Goal: Task Accomplishment & Management: Use online tool/utility

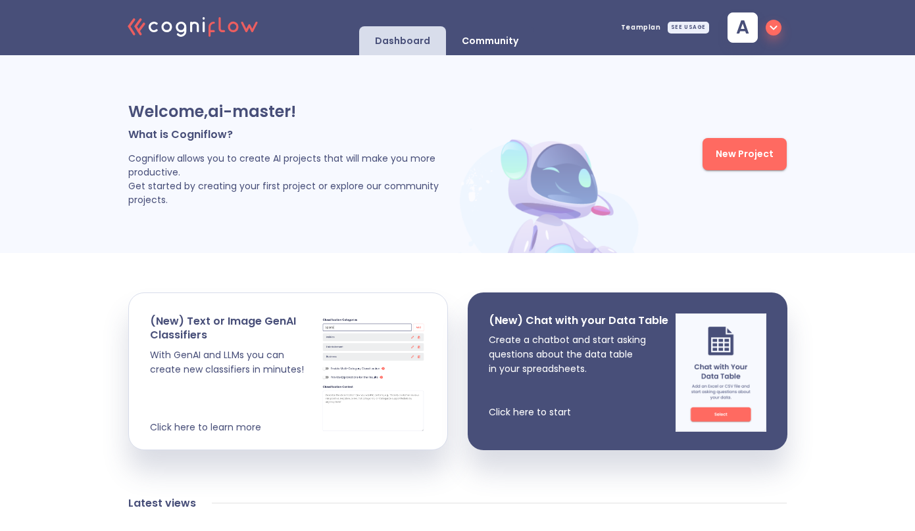
click at [698, 29] on div "SEE USAGE" at bounding box center [687, 28] width 41 height 12
click at [774, 30] on icon "button" at bounding box center [773, 28] width 16 height 16
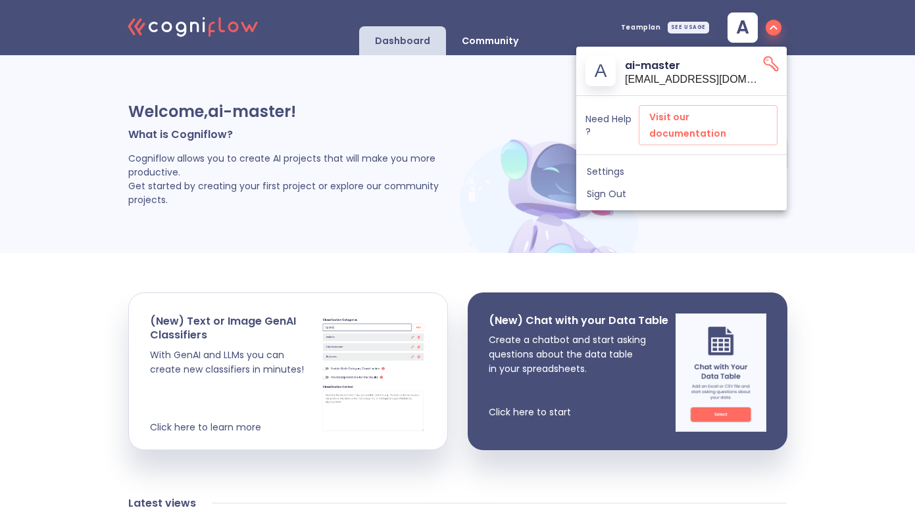
click at [443, 129] on div at bounding box center [457, 265] width 915 height 531
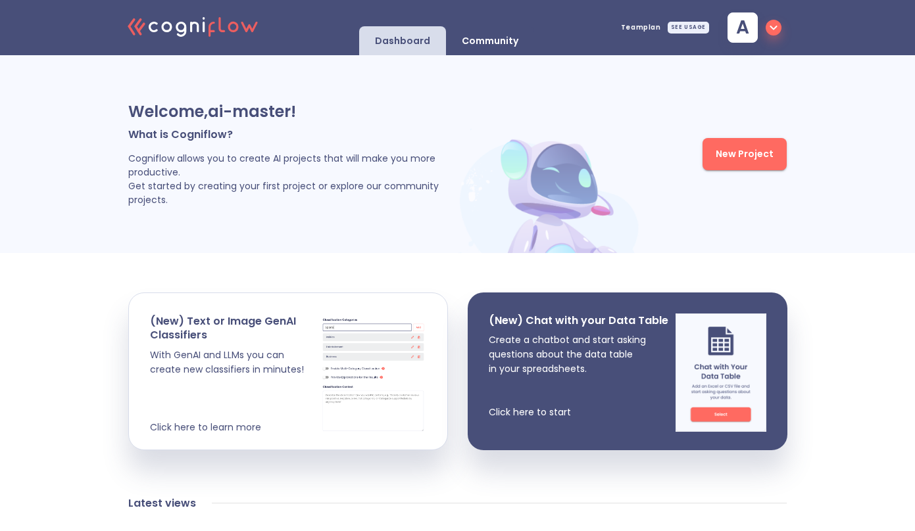
click at [730, 162] on button "New Project" at bounding box center [744, 154] width 84 height 32
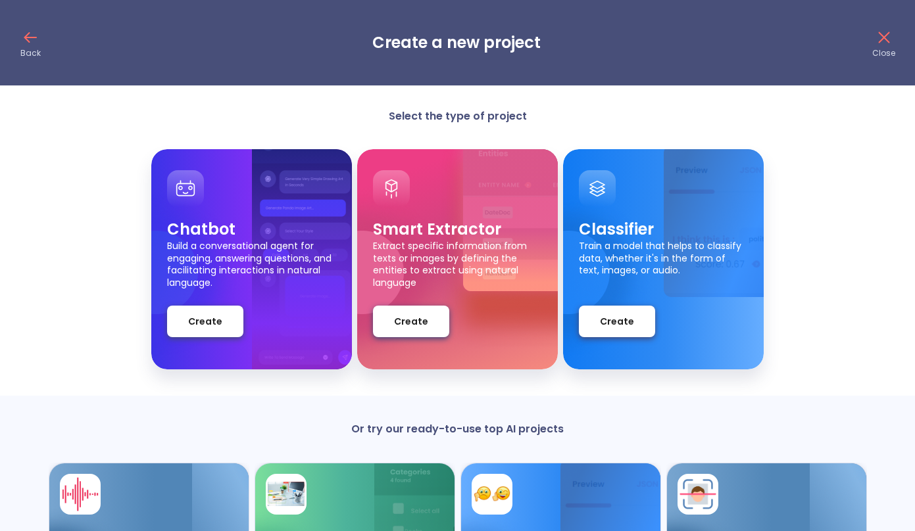
click at [883, 45] on icon at bounding box center [883, 37] width 21 height 21
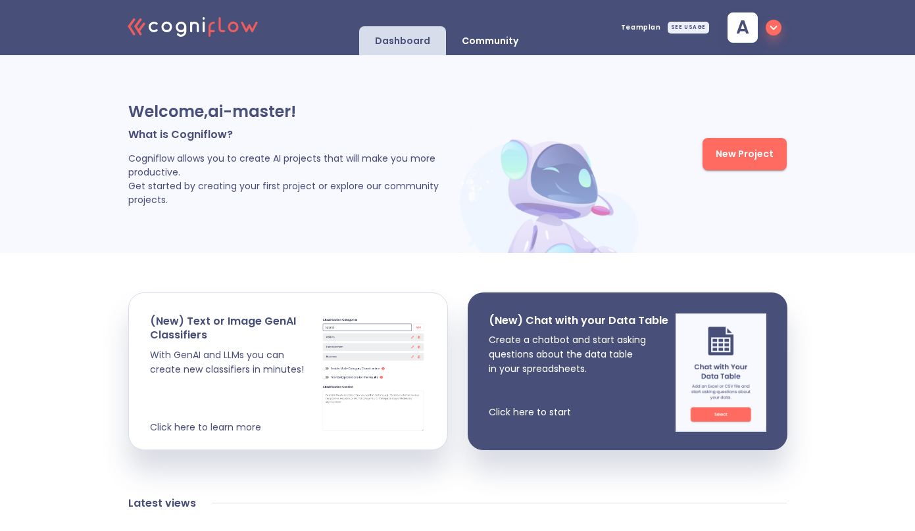
click at [694, 23] on div "SEE USAGE" at bounding box center [687, 28] width 41 height 12
click at [767, 30] on icon "button" at bounding box center [773, 28] width 16 height 16
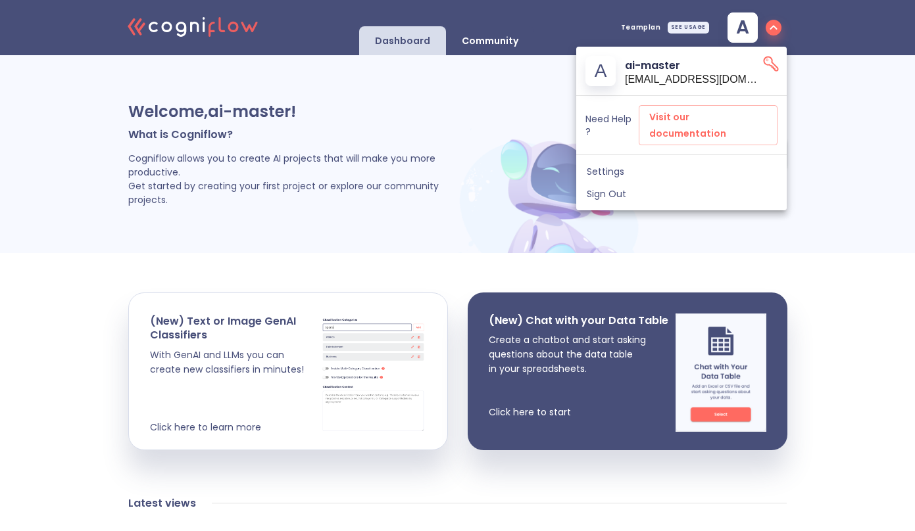
click at [637, 166] on span "Settings" at bounding box center [681, 172] width 189 height 12
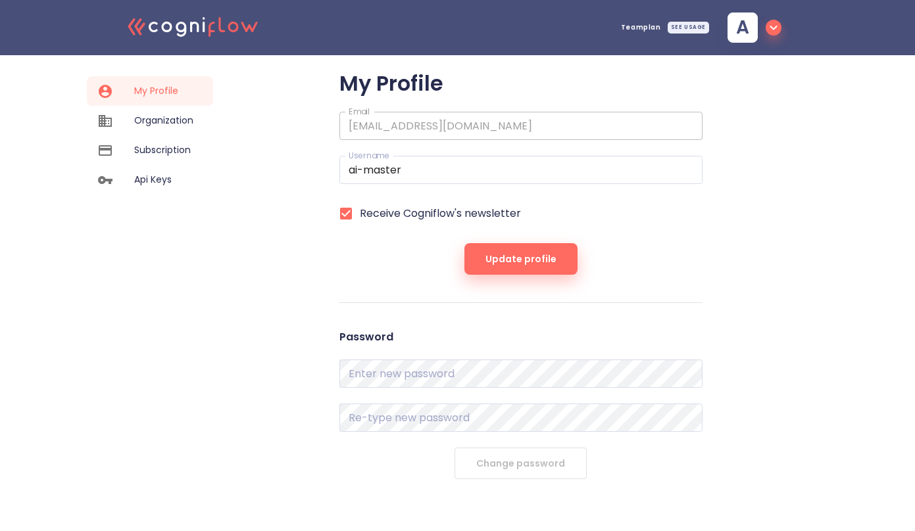
click at [183, 119] on span "Organization" at bounding box center [163, 121] width 59 height 14
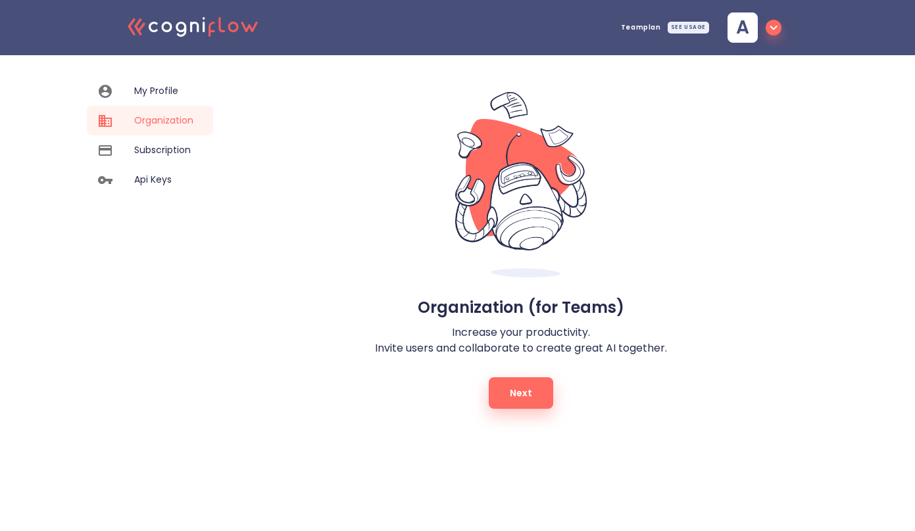
click at [208, 26] on icon ".cls-1{fill:#141624;}.cls-2{fill:#eb5e60;}.cls-3{fill:none;stroke:#eb5e60;strok…" at bounding box center [193, 26] width 145 height 40
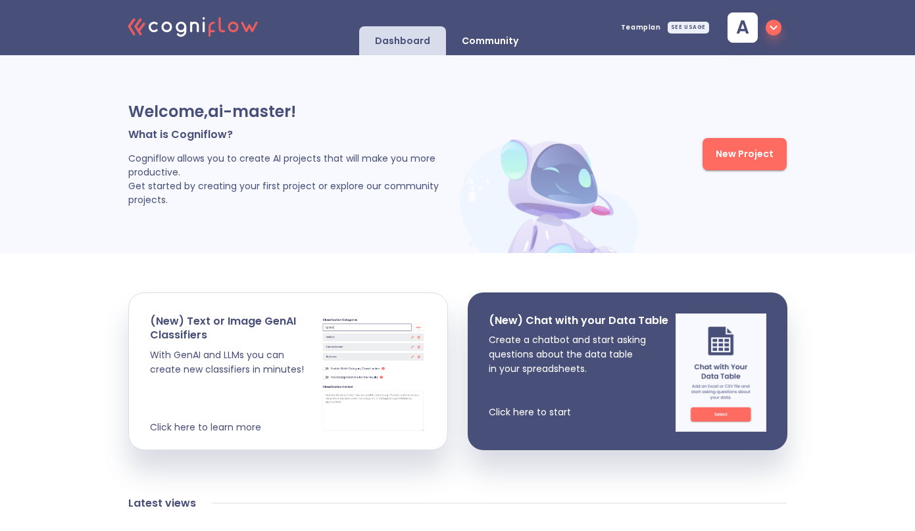
click at [773, 29] on icon "button" at bounding box center [772, 28] width 7 height 5
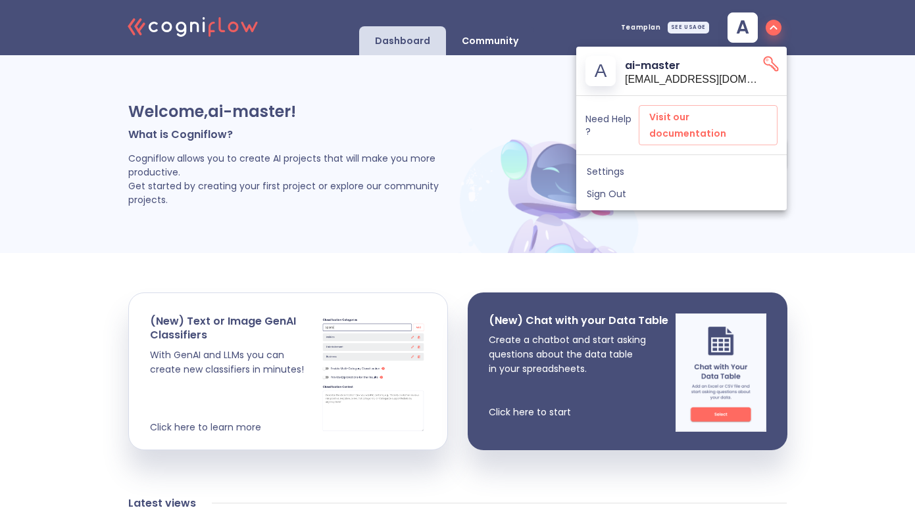
click at [314, 168] on div at bounding box center [457, 265] width 915 height 531
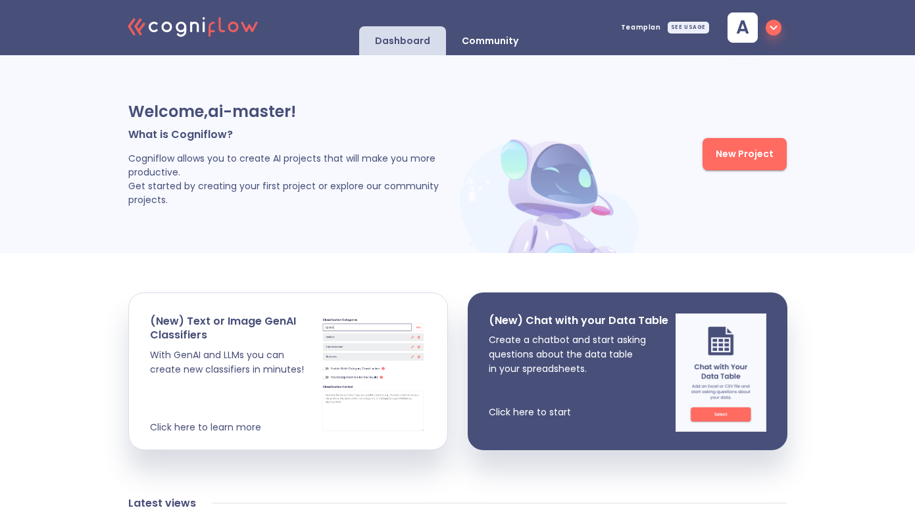
click at [769, 29] on icon "button" at bounding box center [773, 28] width 16 height 16
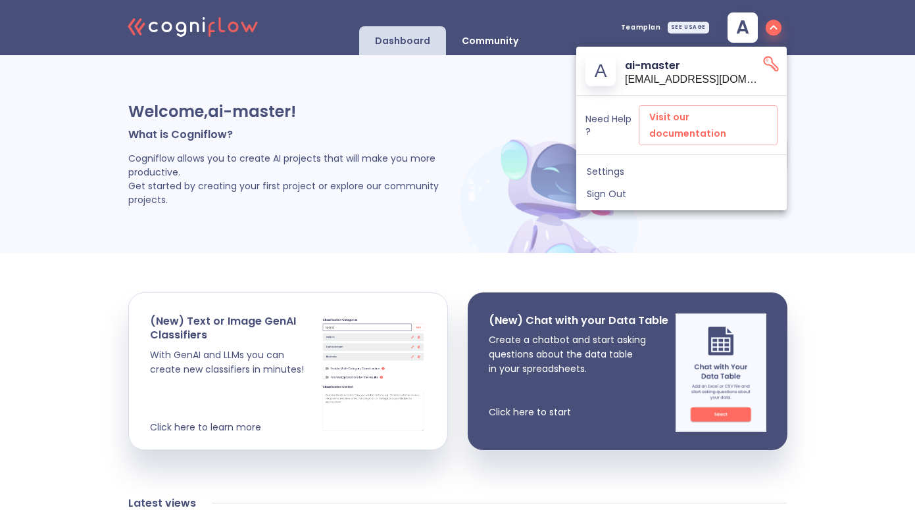
click at [425, 189] on div at bounding box center [457, 265] width 915 height 531
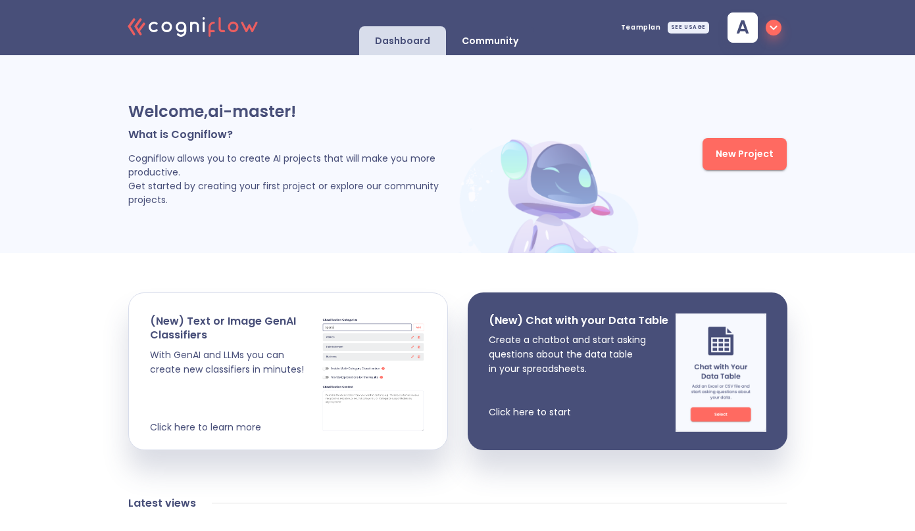
click at [777, 149] on button "New Project" at bounding box center [744, 154] width 84 height 32
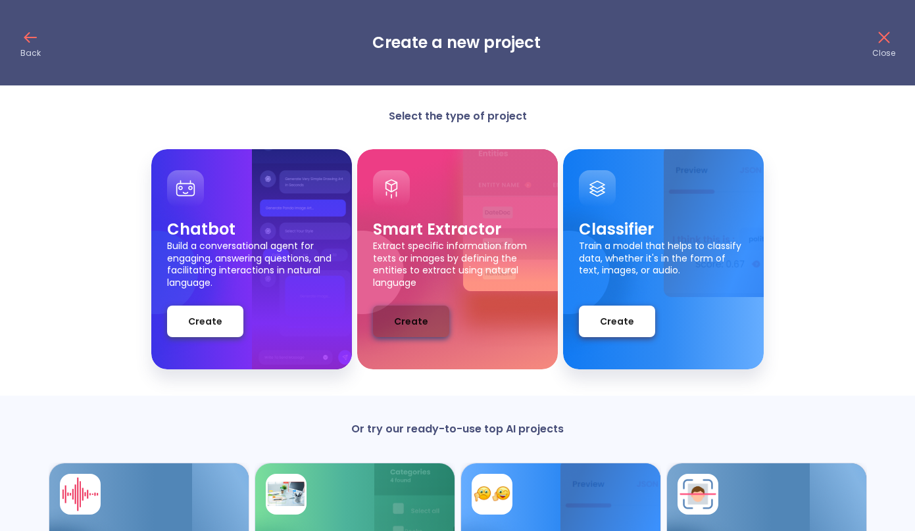
click at [399, 324] on span "Create" at bounding box center [411, 322] width 34 height 16
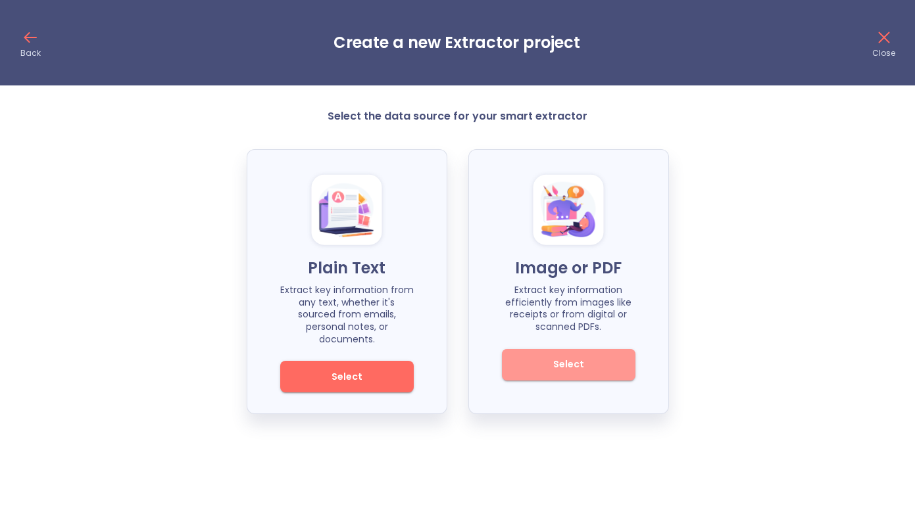
click at [535, 361] on span "Select" at bounding box center [568, 364] width 89 height 16
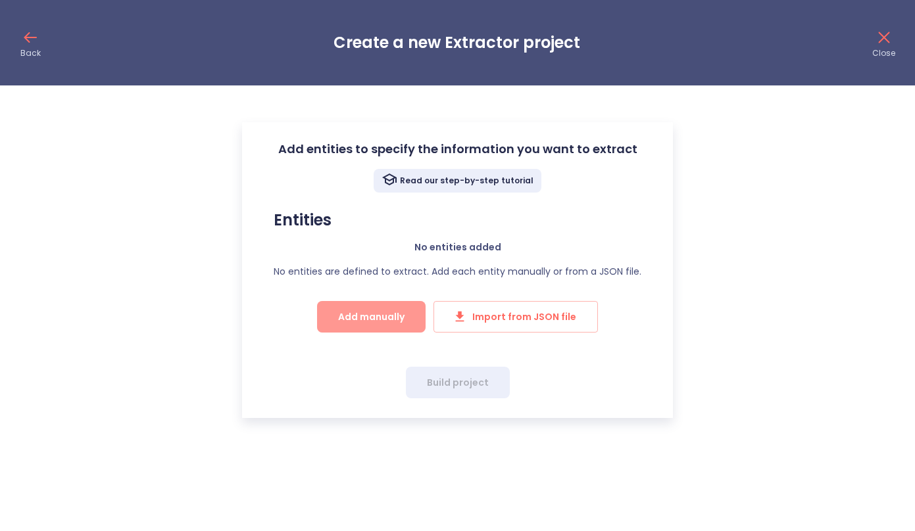
click at [391, 313] on span "Add manually" at bounding box center [371, 317] width 66 height 16
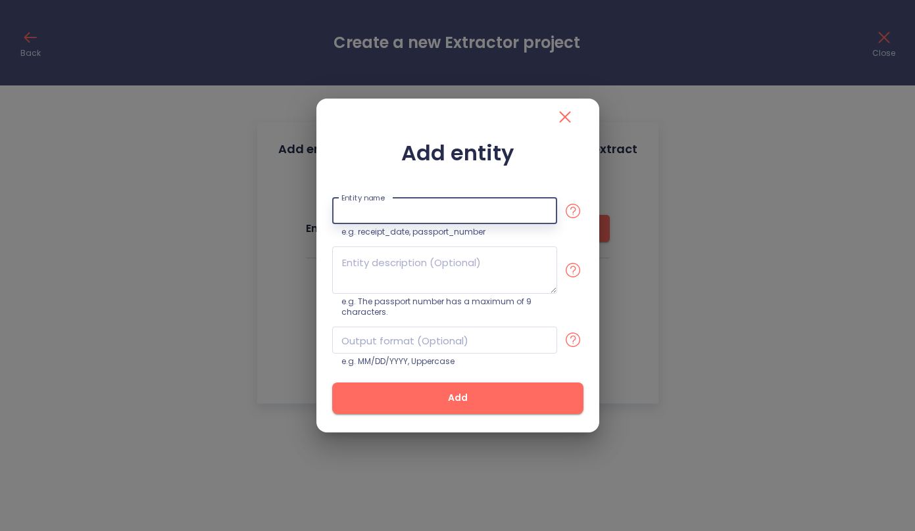
click at [414, 212] on input "text" at bounding box center [444, 211] width 225 height 27
type input "bird_log"
click at [431, 290] on textarea at bounding box center [444, 270] width 225 height 47
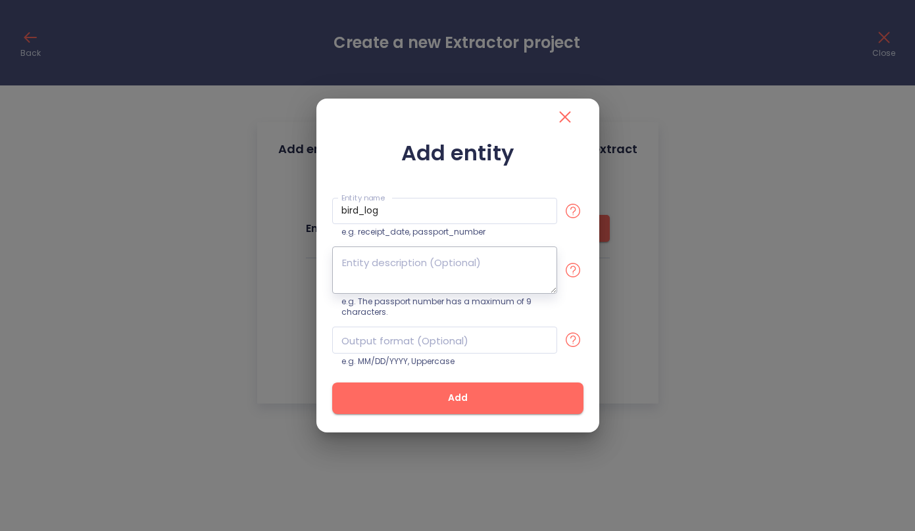
click at [411, 272] on textarea at bounding box center [444, 270] width 225 height 47
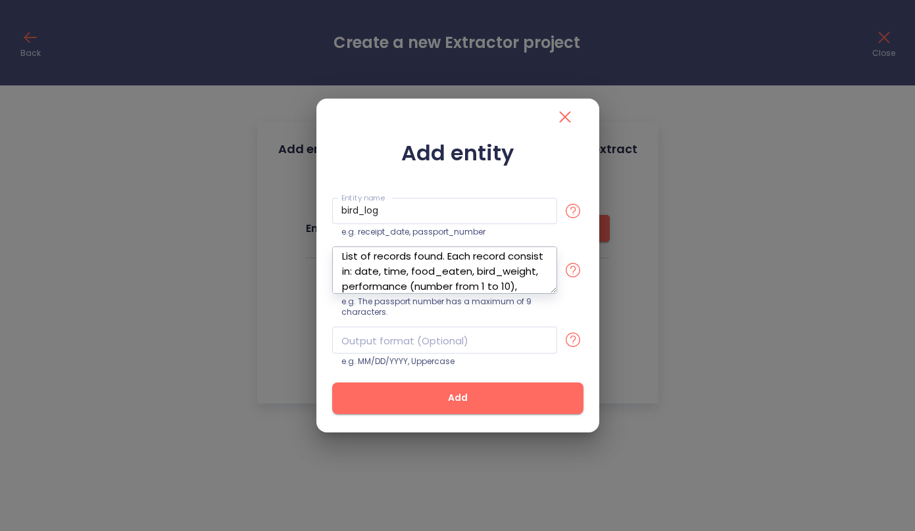
scroll to position [22, 0]
type textarea "List of records found. Each record consist in: date, time, food_eaten, bird_wei…"
click at [409, 343] on input "text" at bounding box center [444, 340] width 225 height 27
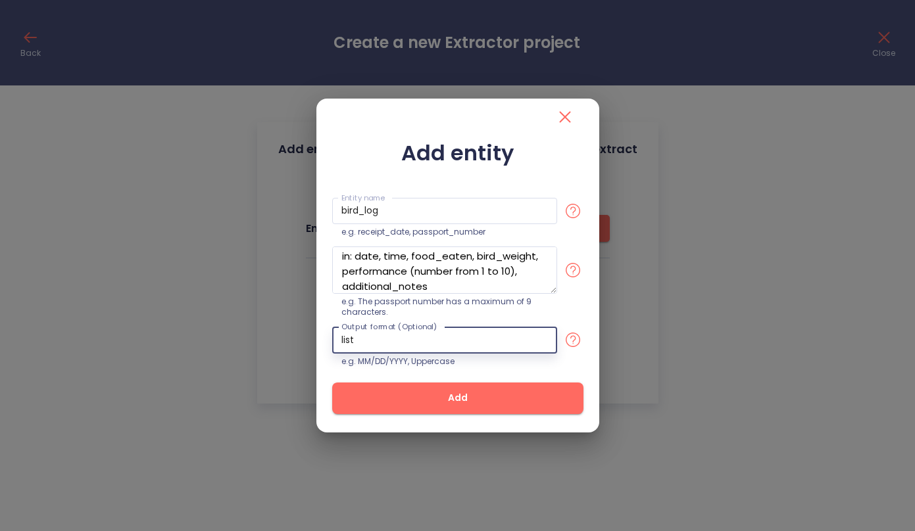
type input "list"
click at [429, 399] on span "Add" at bounding box center [457, 398] width 209 height 16
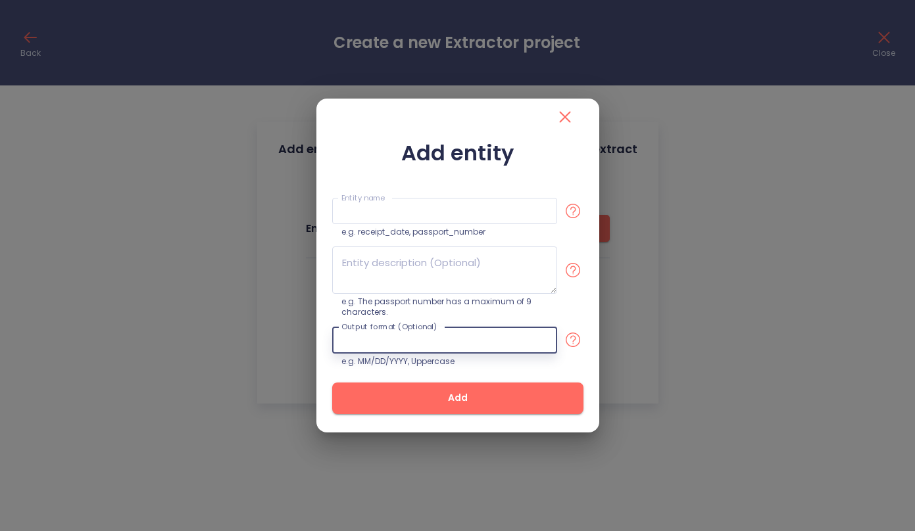
scroll to position [0, 0]
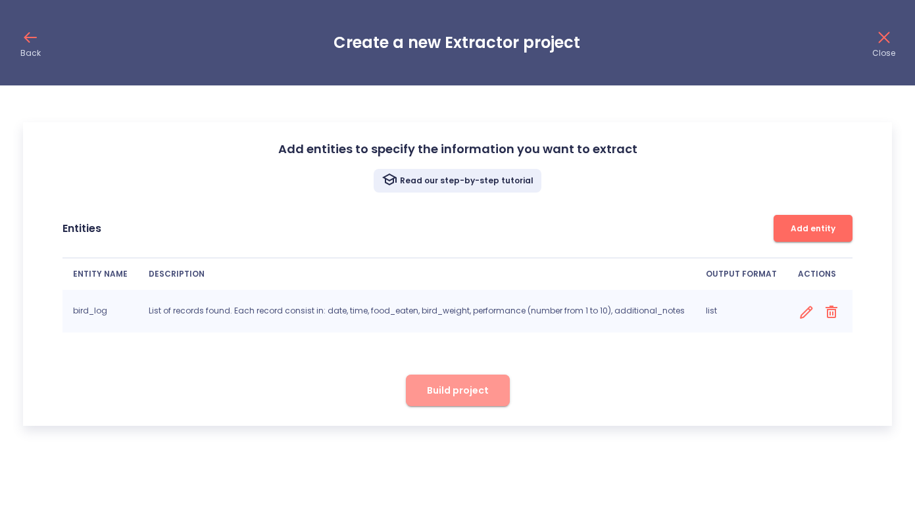
click at [475, 388] on span "Build project" at bounding box center [458, 391] width 62 height 16
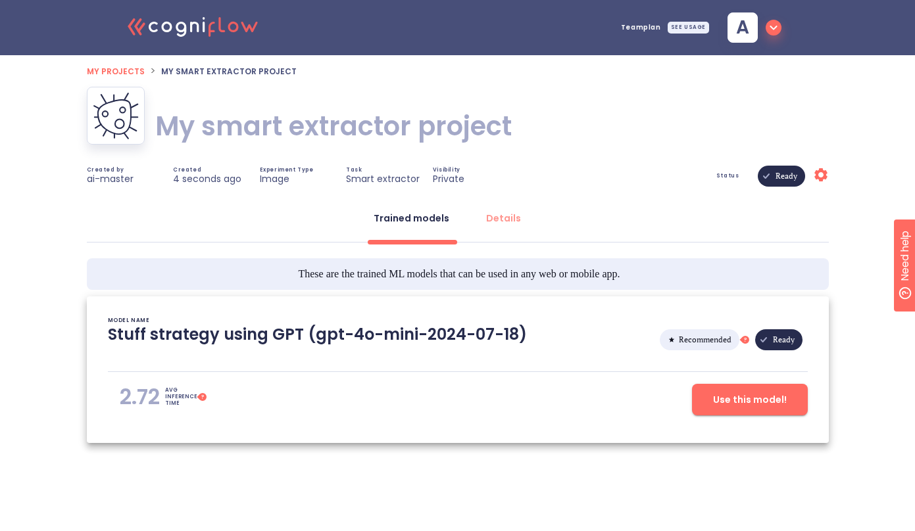
click at [741, 405] on span "Use this model!" at bounding box center [750, 400] width 74 height 16
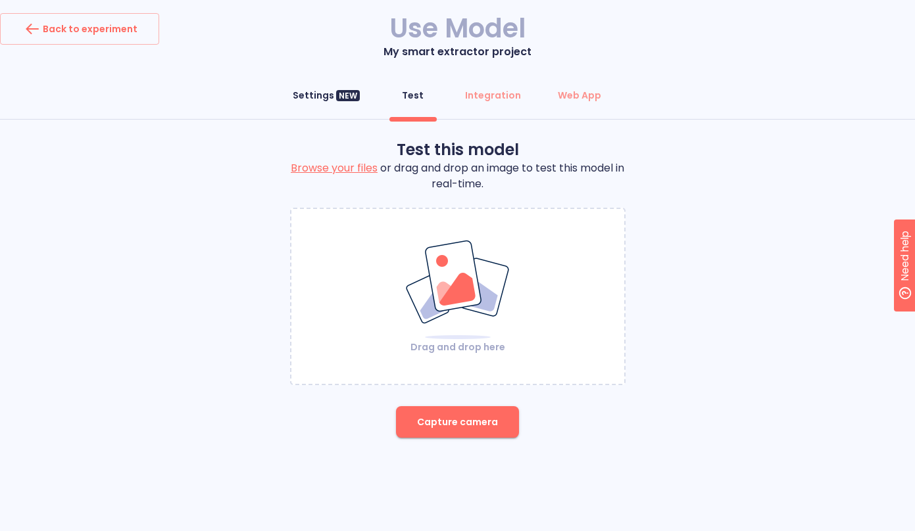
click at [323, 92] on div "Settings NEW" at bounding box center [326, 95] width 67 height 13
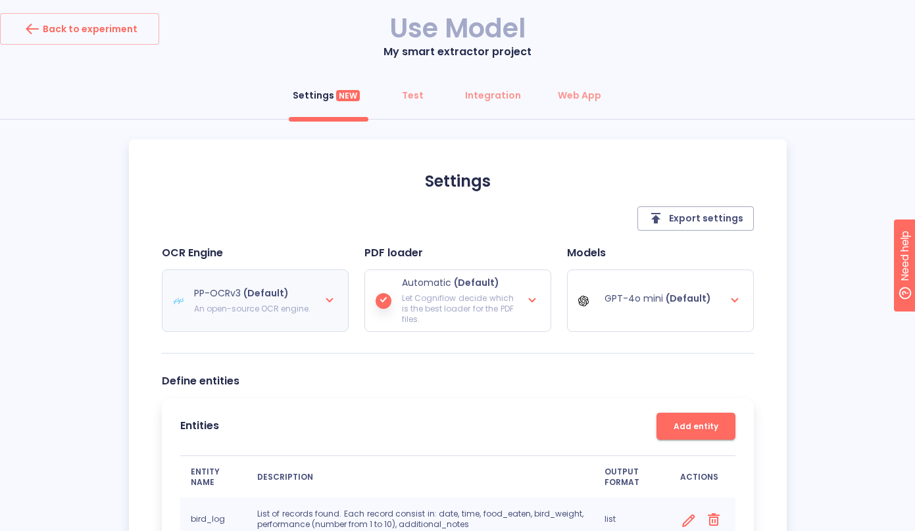
click at [326, 308] on div at bounding box center [330, 301] width 16 height 18
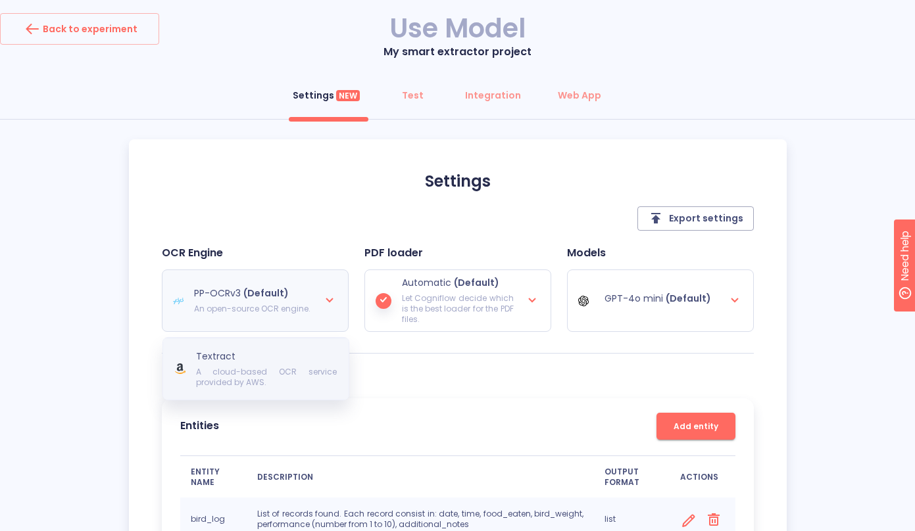
click at [284, 366] on div "Textract A cloud-based OCR service provided by AWS." at bounding box center [266, 369] width 141 height 37
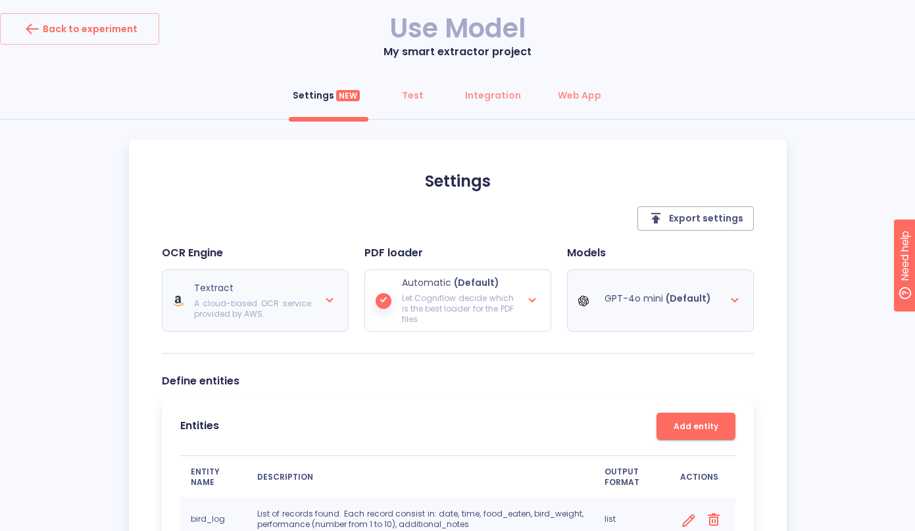
click at [708, 306] on div "GPT-4o mini (Default)" at bounding box center [660, 300] width 164 height 47
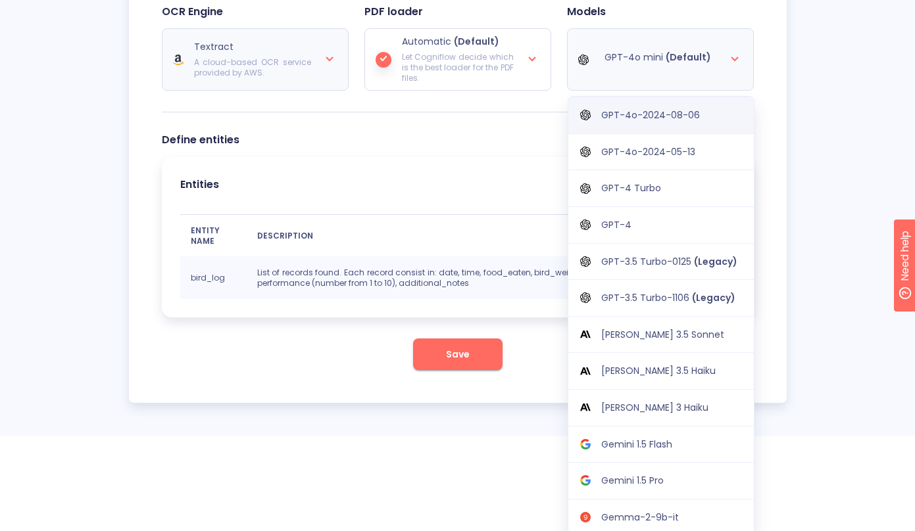
scroll to position [246, 0]
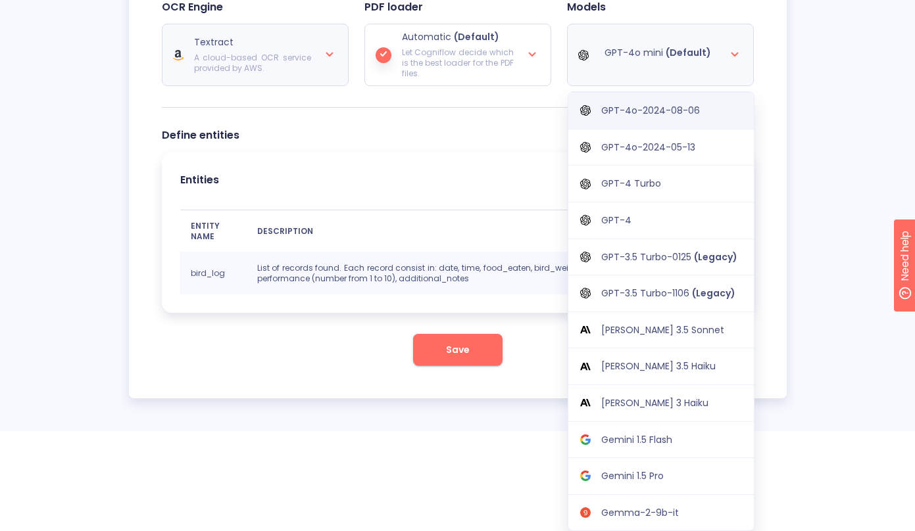
click at [643, 108] on p "GPT-4o-2024-08-06" at bounding box center [650, 111] width 99 height 12
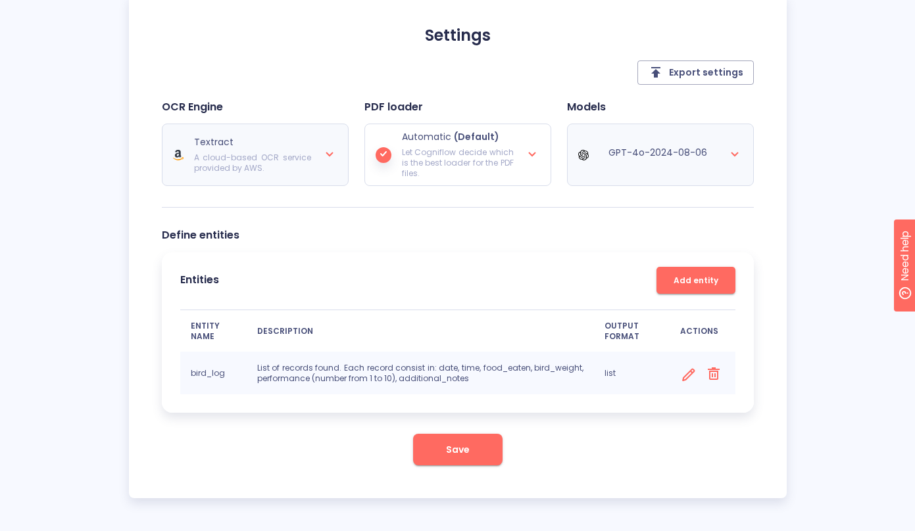
scroll to position [146, 0]
click at [490, 454] on button "Save" at bounding box center [457, 450] width 89 height 32
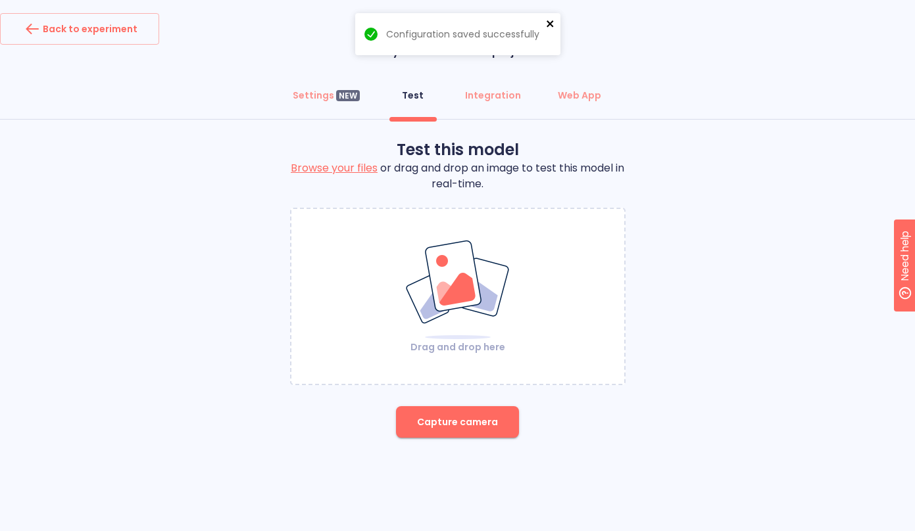
click at [550, 25] on icon "close" at bounding box center [549, 23] width 7 height 7
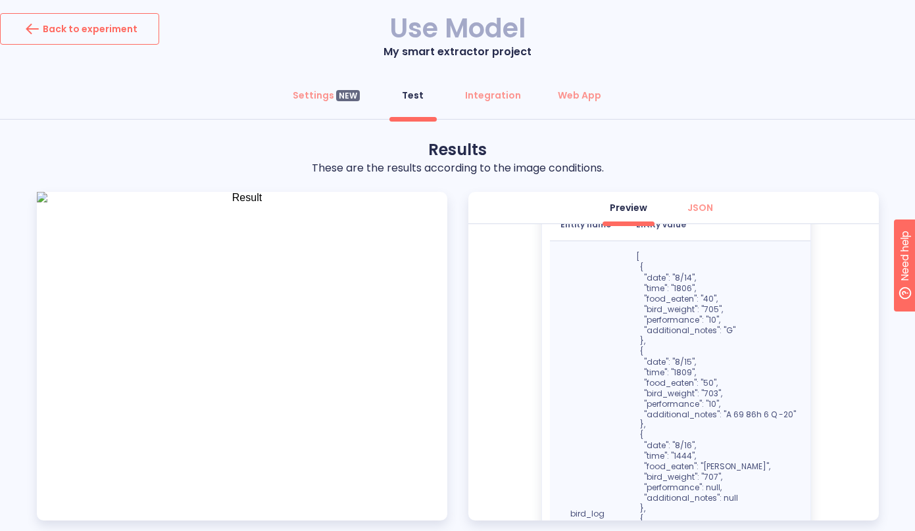
click at [112, 30] on div "Back to experiment" at bounding box center [80, 28] width 116 height 21
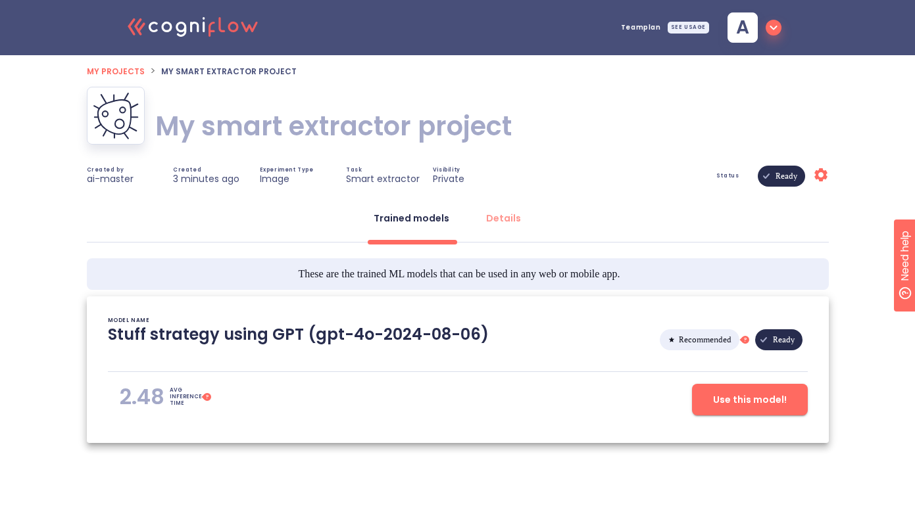
click at [323, 130] on h1 "My smart extractor project" at bounding box center [333, 126] width 356 height 37
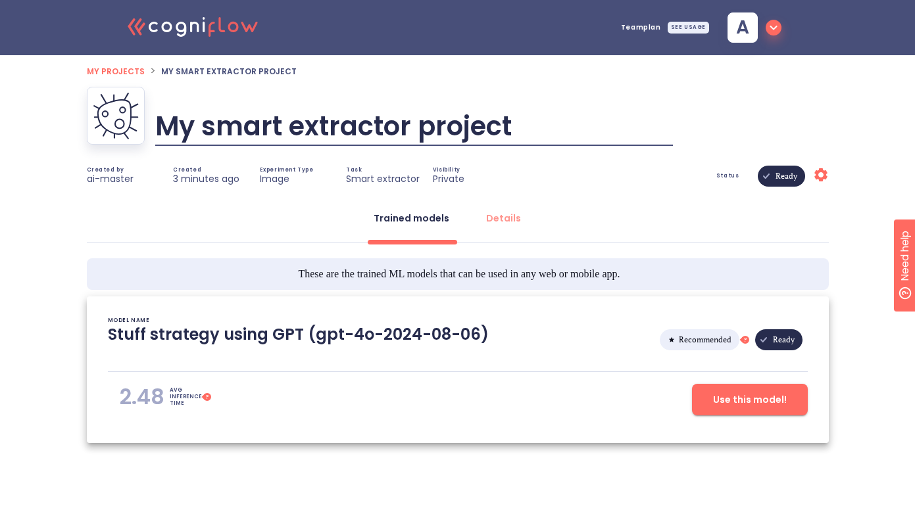
scroll to position [0, 59]
click at [323, 130] on input "My smart extractor project" at bounding box center [414, 127] width 518 height 40
click at [316, 138] on input "My smart extractor project" at bounding box center [414, 127] width 518 height 40
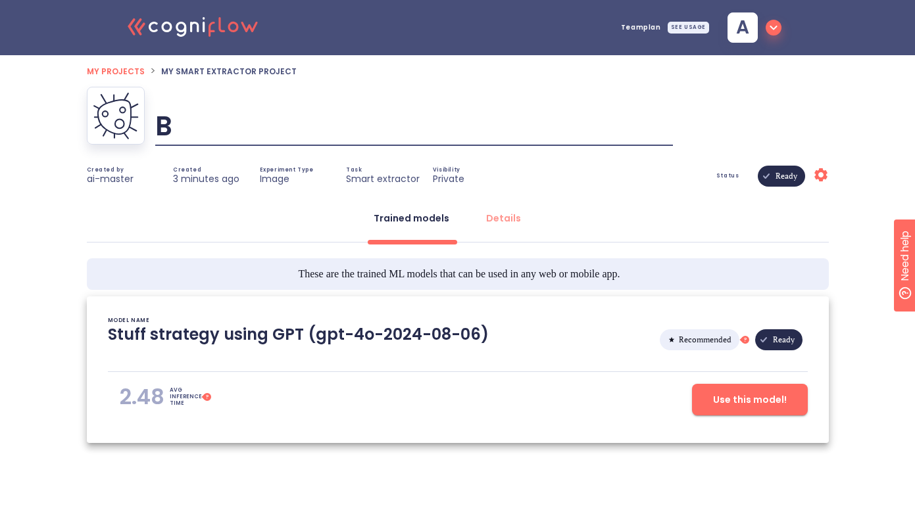
scroll to position [0, 0]
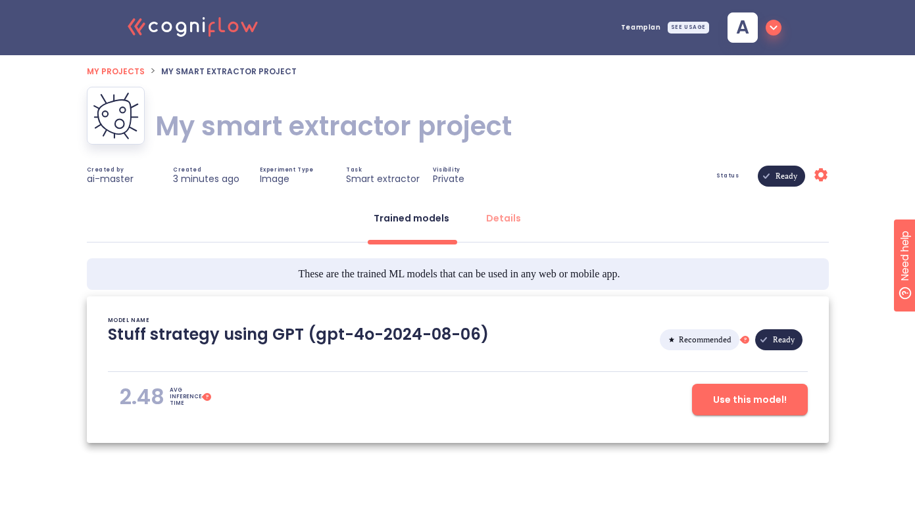
click at [527, 132] on div "My smart extractor project Birds log" at bounding box center [458, 126] width 742 height 79
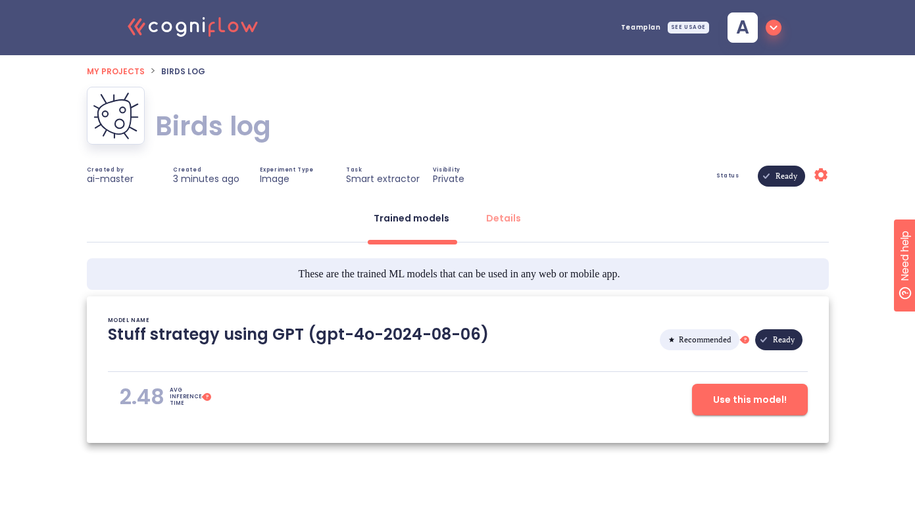
click at [265, 130] on h1 "Birds log" at bounding box center [213, 126] width 116 height 37
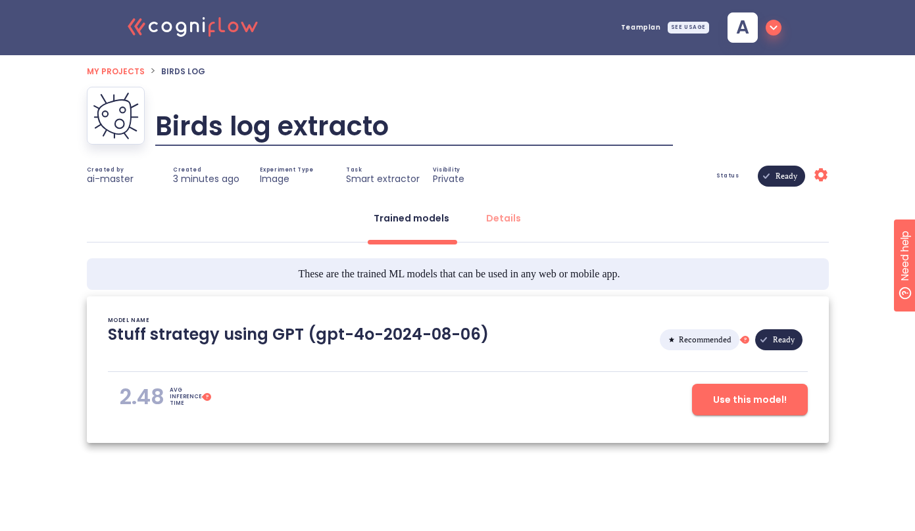
type input "Birds log extractor"
click at [505, 112] on div "Birds log Birds log extractor" at bounding box center [458, 126] width 742 height 79
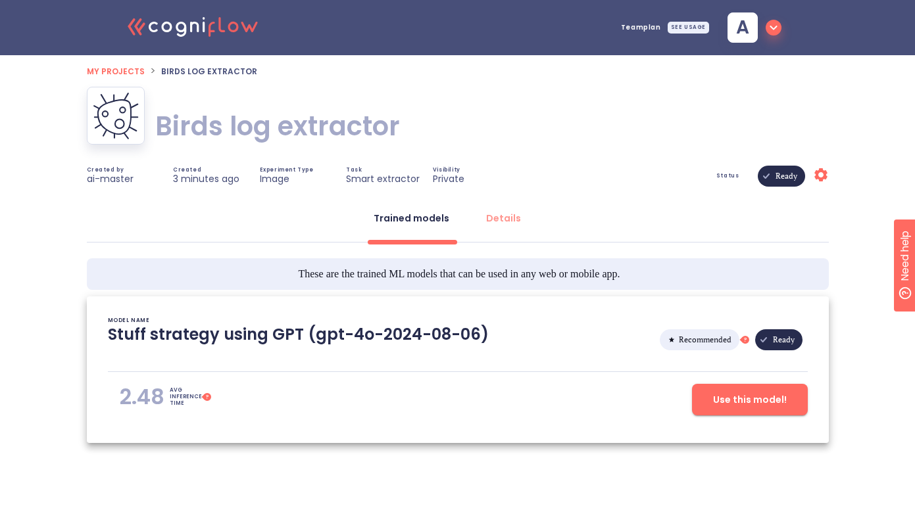
click at [732, 398] on span "Use this model!" at bounding box center [750, 400] width 74 height 16
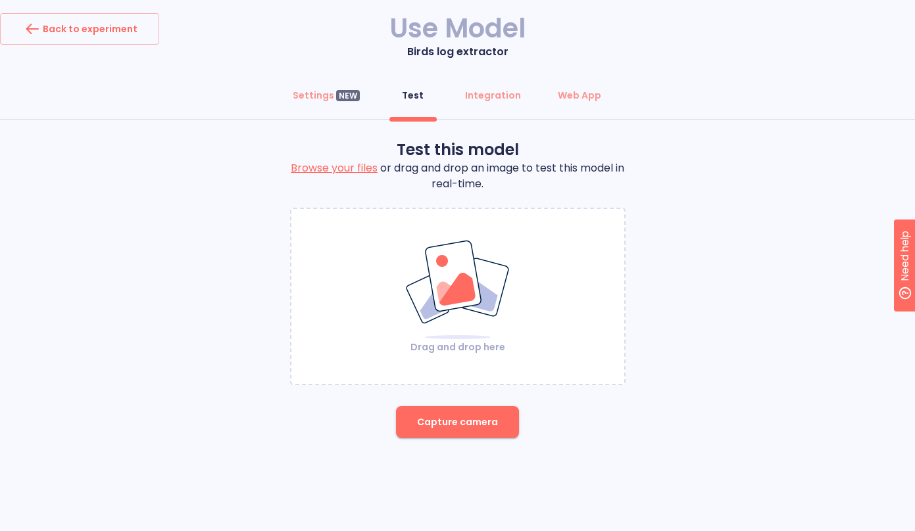
click at [194, 362] on div "Test this model Browse your files or drag and drop an image to test this model …" at bounding box center [457, 293] width 915 height 309
click at [759, 259] on div "Test this model Browse your files or drag and drop an image to test this model …" at bounding box center [457, 293] width 915 height 309
